Goal: Task Accomplishment & Management: Manage account settings

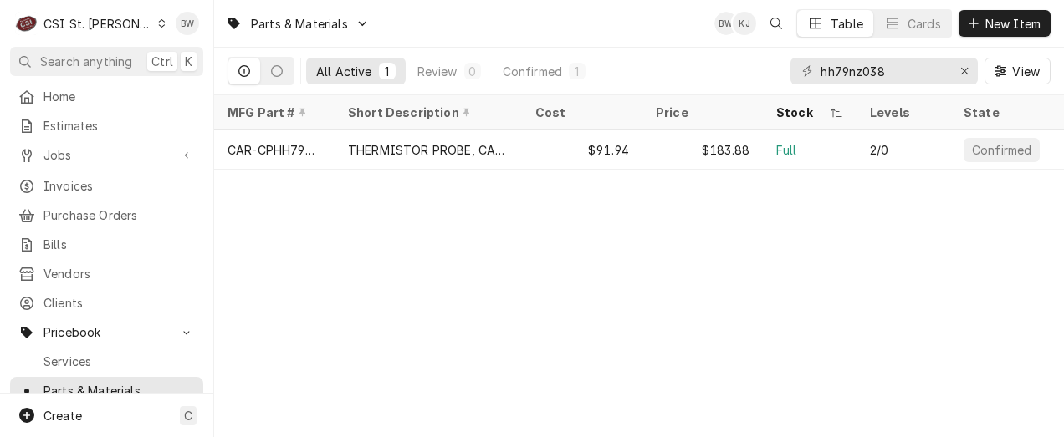
click at [363, 268] on div "Parts & Materials BW KJ Table Cards New Item All Active 1 Review 0 Confirmed 1 …" at bounding box center [639, 218] width 850 height 437
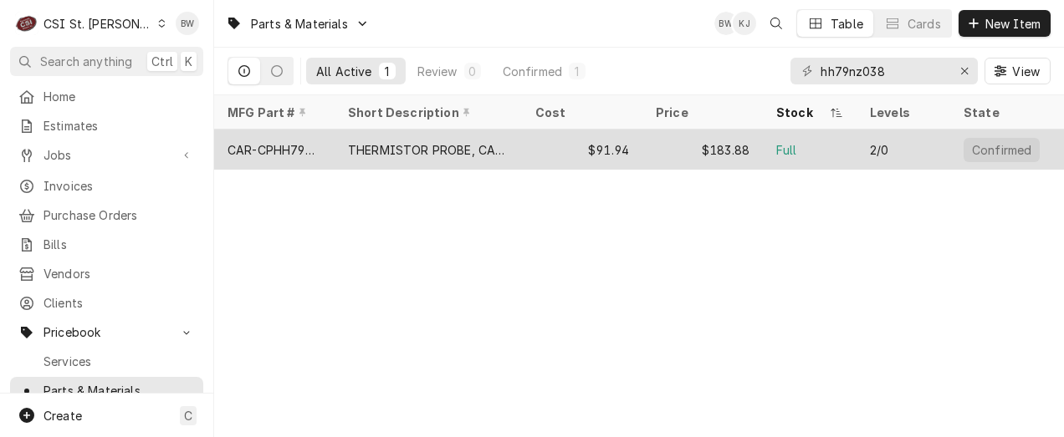
click at [281, 146] on div "CAR-CPHH79NZ038" at bounding box center [274, 150] width 94 height 18
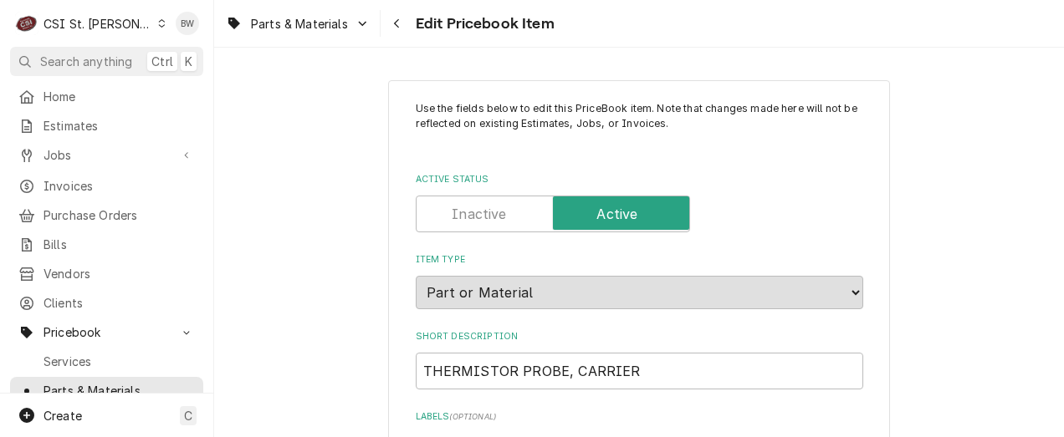
type textarea "x"
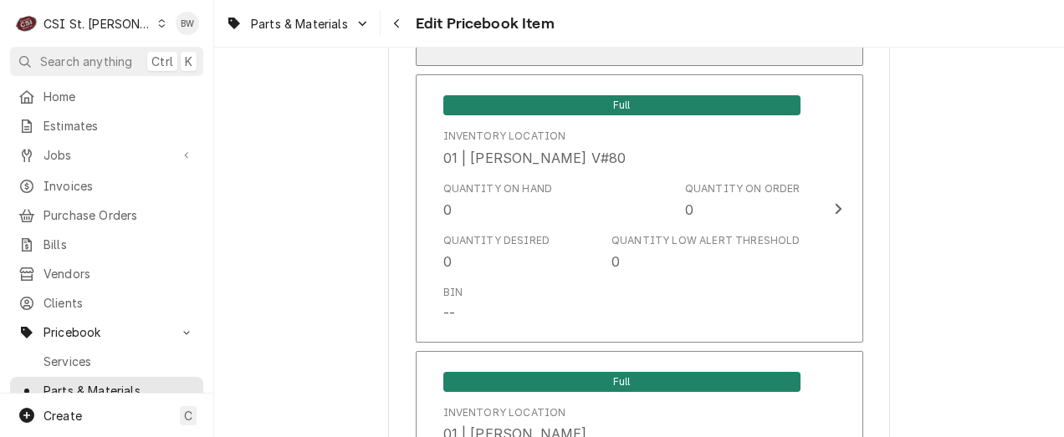
scroll to position [3512, 0]
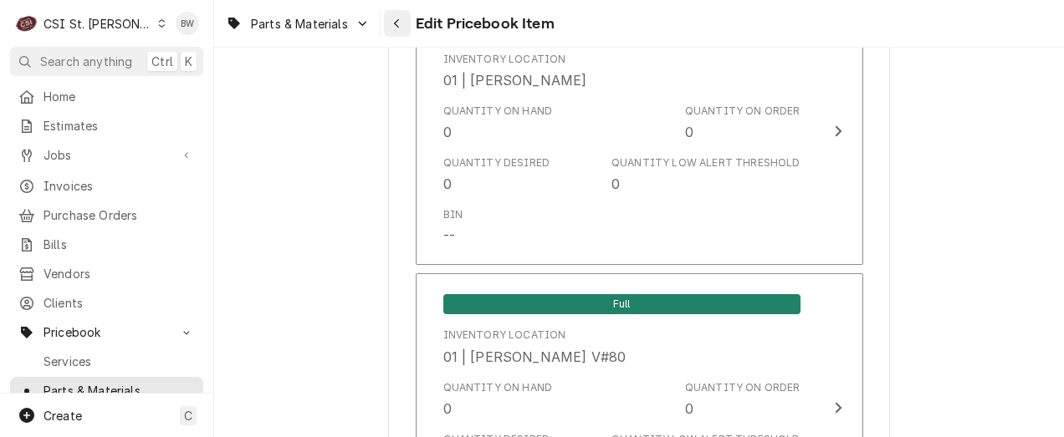
click at [397, 21] on icon "Navigate back" at bounding box center [396, 23] width 5 height 9
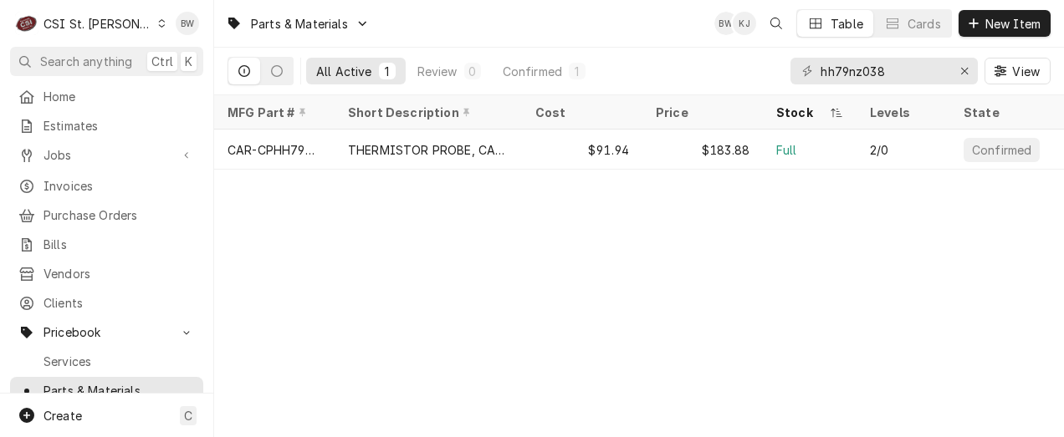
click at [503, 24] on div "Parts & Materials BW KJ Table Cards New Item" at bounding box center [639, 23] width 850 height 47
click at [348, 261] on div "Parts & Materials BW KJ MN Table Cards New Item All Active 1 Review 0 Confirmed…" at bounding box center [639, 218] width 850 height 437
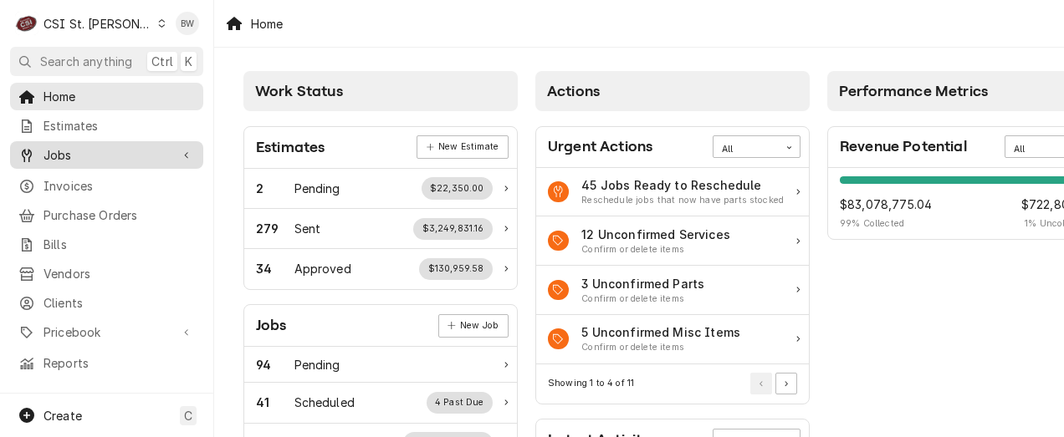
click at [86, 161] on link "Jobs" at bounding box center [106, 155] width 193 height 28
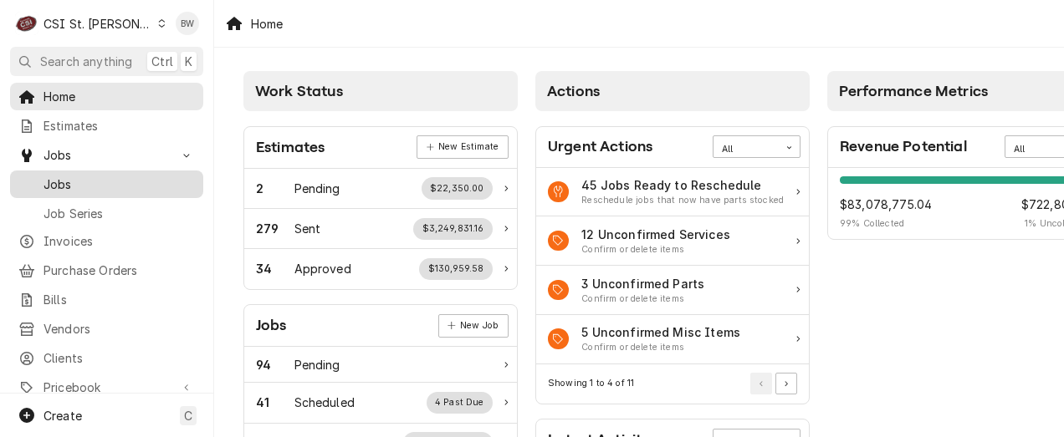
click at [79, 176] on span "Jobs" at bounding box center [118, 185] width 151 height 18
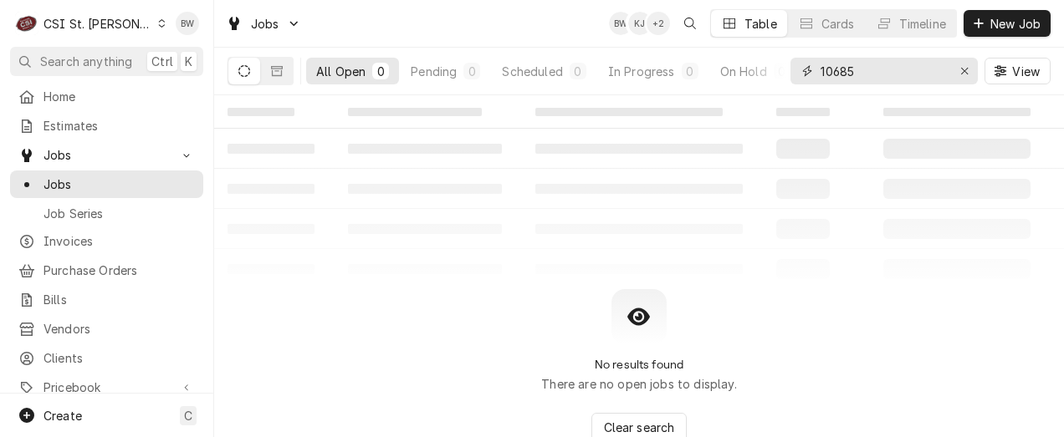
drag, startPoint x: 882, startPoint y: 71, endPoint x: 795, endPoint y: 72, distance: 87.0
click at [795, 72] on div "10685" at bounding box center [883, 71] width 187 height 27
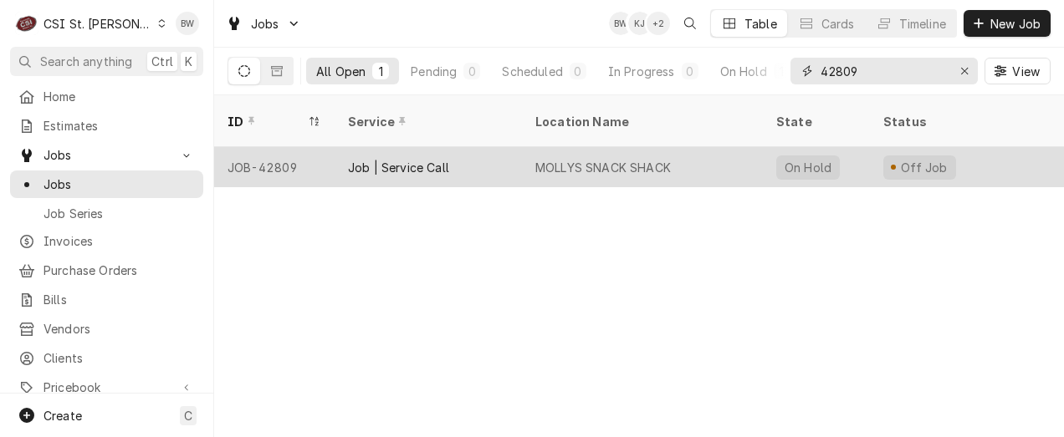
type input "42809"
click at [285, 147] on div "JOB-42809" at bounding box center [274, 167] width 120 height 40
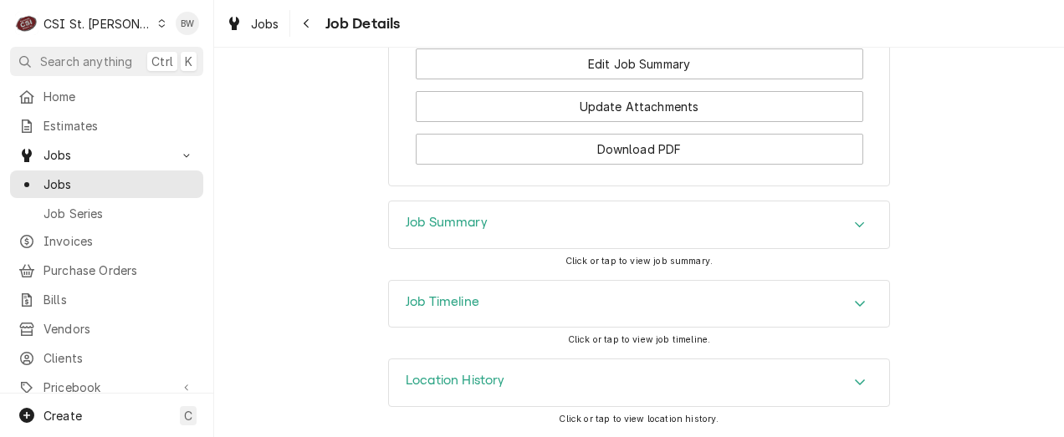
scroll to position [2519, 0]
click at [773, 290] on div "Job Timeline" at bounding box center [639, 304] width 500 height 47
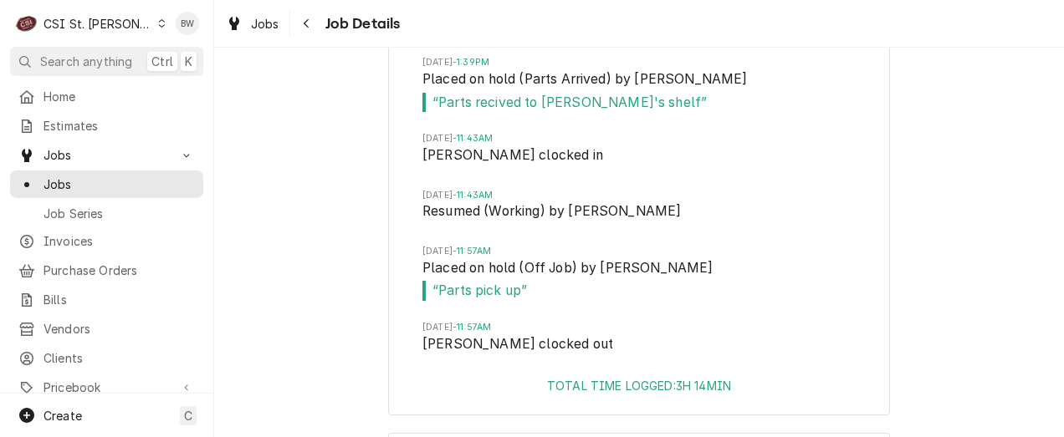
scroll to position [3522, 0]
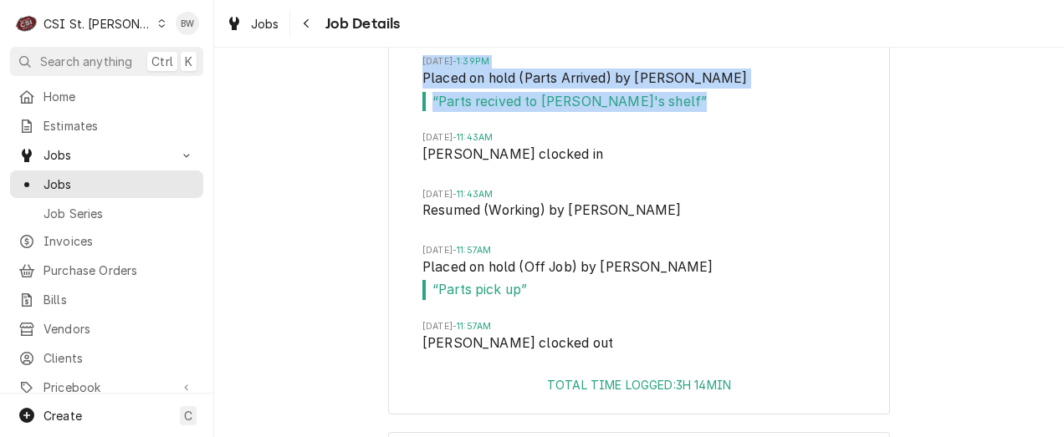
drag, startPoint x: 694, startPoint y: 121, endPoint x: 398, endPoint y: 63, distance: 301.8
copy li "[DATE] 1:39PM Placed on hold (Parts Arrived) by [PERSON_NAME] “ Parts recived t…"
